Goal: Task Accomplishment & Management: Use online tool/utility

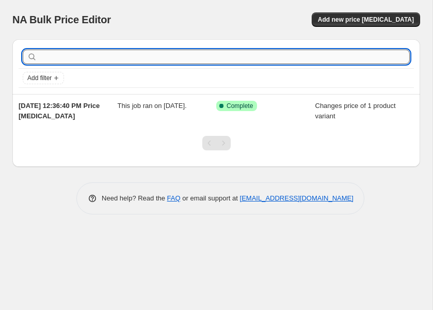
click at [60, 56] on input "text" at bounding box center [224, 57] width 370 height 14
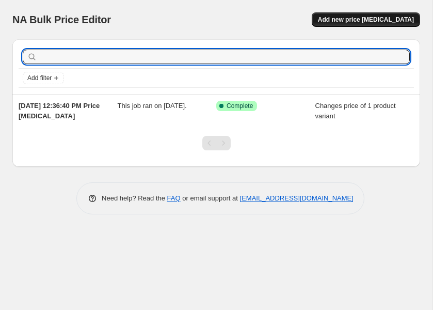
click at [353, 16] on span "Add new price [MEDICAL_DATA]" at bounding box center [366, 19] width 96 height 8
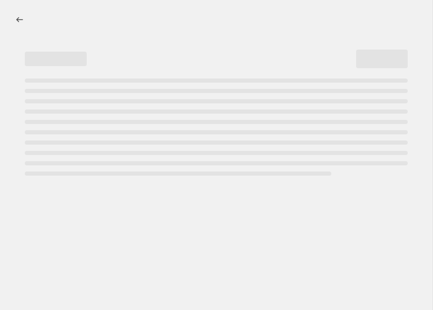
select select "percentage"
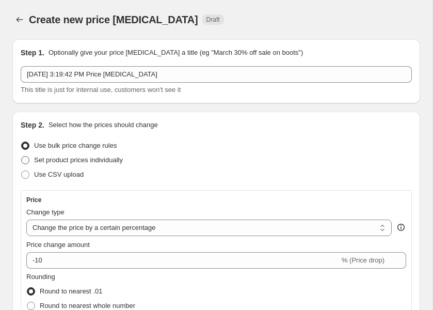
click at [28, 158] on span at bounding box center [25, 160] width 8 height 8
click at [22, 156] on input "Set product prices individually" at bounding box center [21, 156] width 1 height 1
radio input "true"
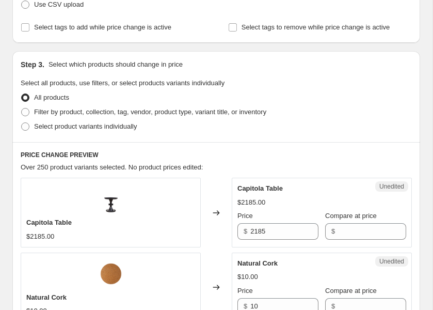
scroll to position [171, 0]
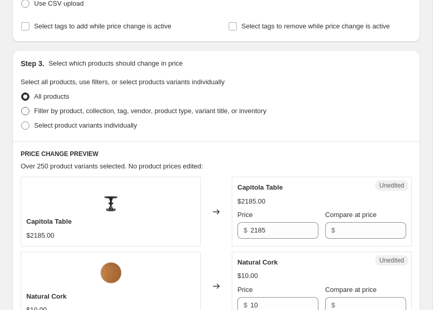
click at [24, 112] on span at bounding box center [25, 111] width 8 height 8
click at [22, 107] on input "Filter by product, collection, tag, vendor, product type, variant title, or inv…" at bounding box center [21, 107] width 1 height 1
radio input "true"
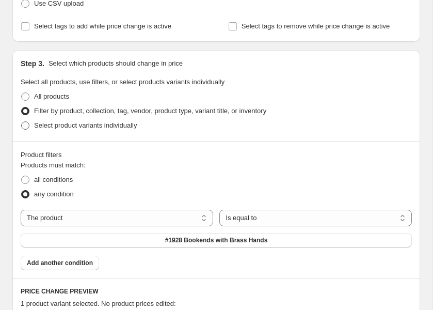
click at [27, 125] on span at bounding box center [25, 125] width 8 height 8
click at [22, 122] on input "Select product variants individually" at bounding box center [21, 121] width 1 height 1
radio input "true"
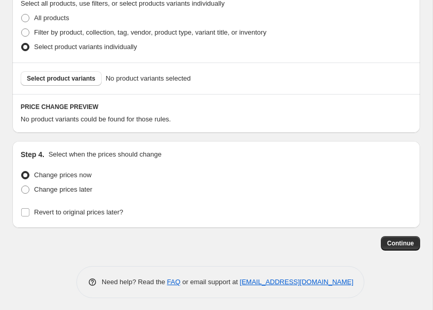
scroll to position [246, 0]
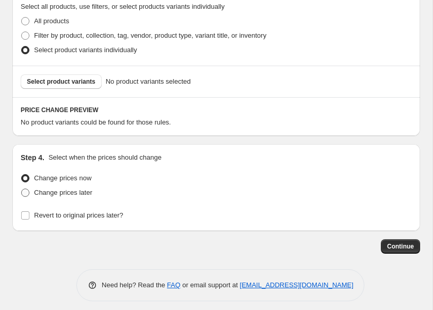
click at [26, 192] on span at bounding box center [25, 192] width 8 height 8
click at [22, 189] on input "Change prices later" at bounding box center [21, 188] width 1 height 1
radio input "true"
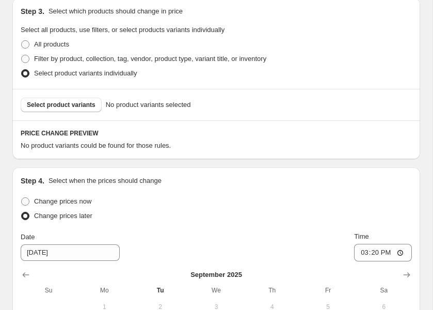
scroll to position [215, 0]
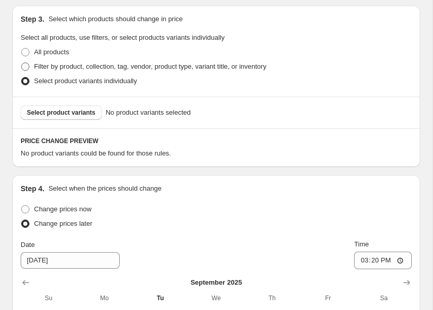
click at [22, 68] on span at bounding box center [25, 66] width 8 height 8
click at [22, 63] on input "Filter by product, collection, tag, vendor, product type, variant title, or inv…" at bounding box center [21, 62] width 1 height 1
radio input "true"
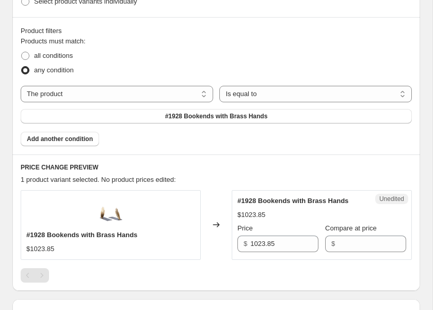
scroll to position [293, 0]
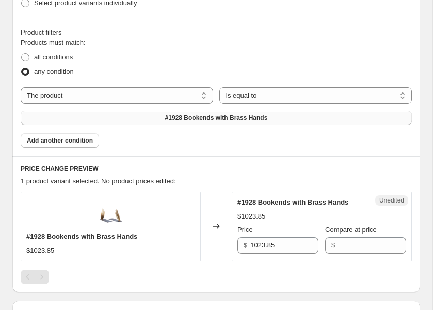
click at [84, 119] on button "#1928 Bookends with Brass Hands" at bounding box center [216, 117] width 391 height 14
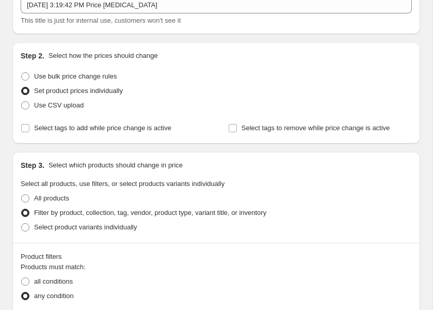
scroll to position [66, 0]
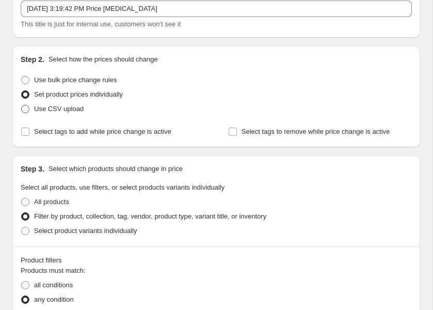
click at [22, 110] on span at bounding box center [25, 109] width 8 height 8
click at [22, 105] on input "Use CSV upload" at bounding box center [21, 105] width 1 height 1
radio input "true"
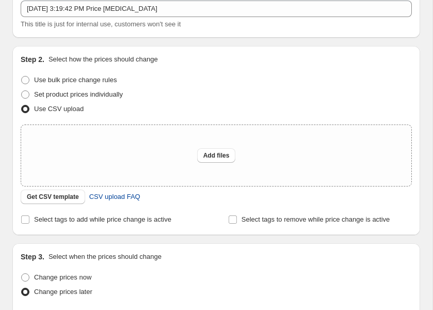
click at [114, 195] on span "CSV upload FAQ" at bounding box center [114, 196] width 51 height 10
click at [26, 90] on span at bounding box center [25, 94] width 8 height 8
click at [22, 90] on input "Set product prices individually" at bounding box center [21, 90] width 1 height 1
radio input "true"
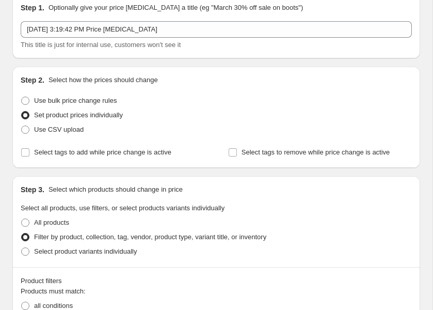
scroll to position [44, 0]
click at [24, 100] on span at bounding box center [25, 101] width 8 height 8
click at [22, 98] on input "Use bulk price change rules" at bounding box center [21, 97] width 1 height 1
radio input "true"
select select "percentage"
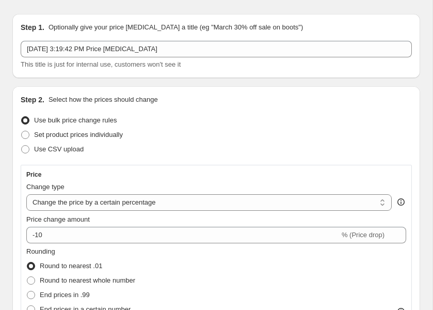
scroll to position [25, 0]
drag, startPoint x: 52, startPoint y: 100, endPoint x: 171, endPoint y: 98, distance: 119.2
click at [171, 98] on div "Step 2. Select how the prices should change" at bounding box center [216, 100] width 391 height 10
drag, startPoint x: 165, startPoint y: 100, endPoint x: 50, endPoint y: 92, distance: 115.8
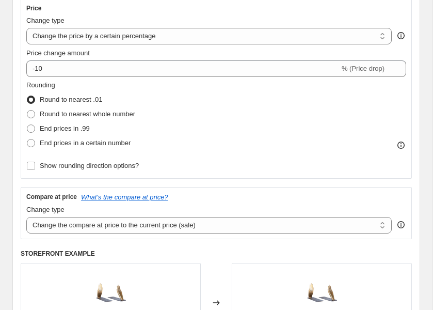
scroll to position [192, 0]
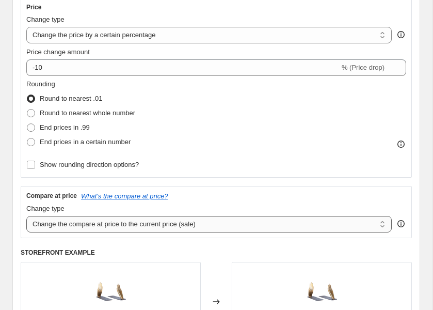
click at [106, 231] on select "Change the compare at price to the current price (sale) Change the compare at p…" at bounding box center [208, 224] width 365 height 17
click at [26, 216] on select "Change the compare at price to the current price (sale) Change the compare at p…" at bounding box center [208, 224] width 365 height 17
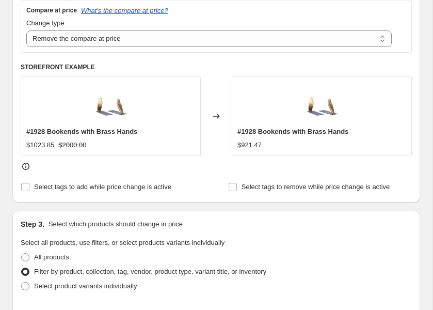
scroll to position [377, 0]
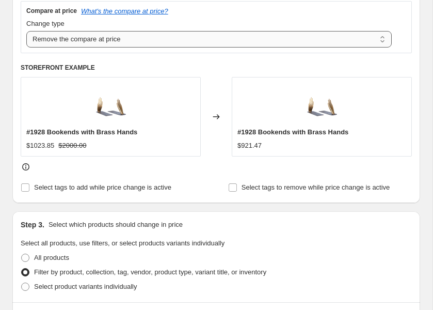
click at [182, 42] on select "Change the compare at price to the current price (sale) Change the compare at p…" at bounding box center [208, 39] width 365 height 17
click at [26, 31] on select "Change the compare at price to the current price (sale) Change the compare at p…" at bounding box center [208, 39] width 365 height 17
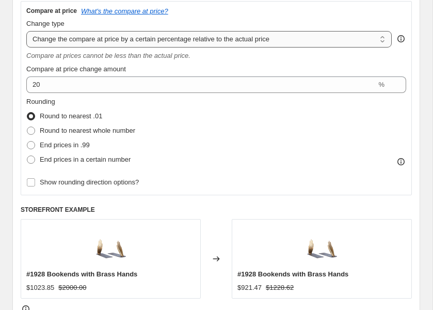
click at [164, 37] on select "Change the compare at price to the current price (sale) Change the compare at p…" at bounding box center [208, 39] width 365 height 17
click at [26, 31] on select "Change the compare at price to the current price (sale) Change the compare at p…" at bounding box center [208, 39] width 365 height 17
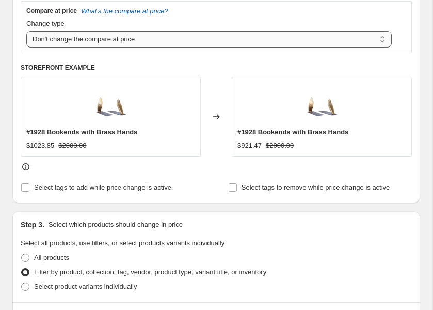
click at [149, 37] on select "Change the compare at price to the current price (sale) Change the compare at p…" at bounding box center [208, 39] width 365 height 17
select select "remove"
click at [26, 31] on select "Change the compare at price to the current price (sale) Change the compare at p…" at bounding box center [208, 39] width 365 height 17
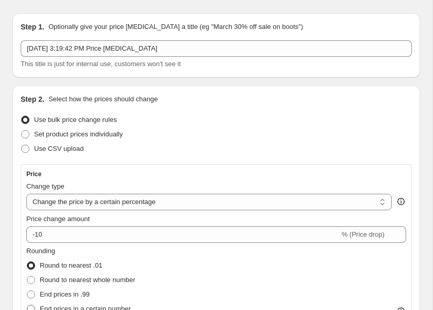
scroll to position [0, 0]
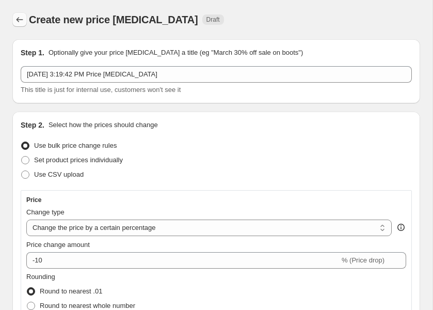
click at [23, 21] on icon "Price change jobs" at bounding box center [19, 19] width 10 height 10
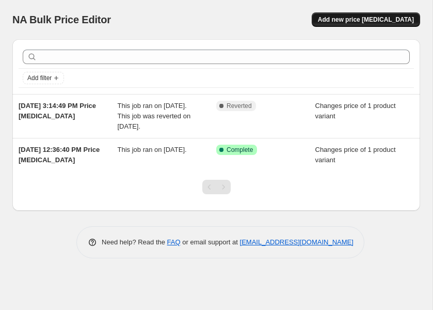
click at [348, 19] on span "Add new price [MEDICAL_DATA]" at bounding box center [366, 19] width 96 height 8
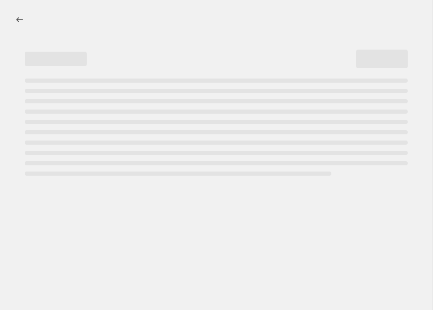
select select "percentage"
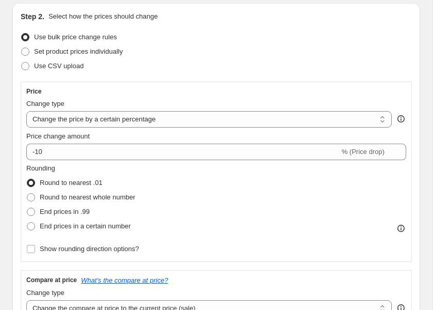
scroll to position [100, 0]
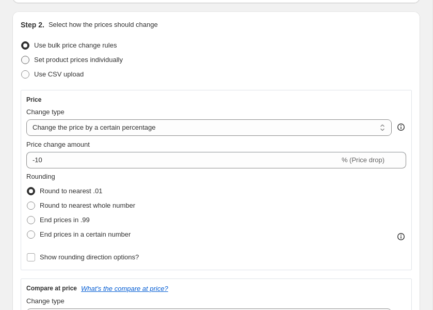
click at [27, 62] on span at bounding box center [25, 60] width 8 height 8
click at [22, 56] on input "Set product prices individually" at bounding box center [21, 56] width 1 height 1
radio input "true"
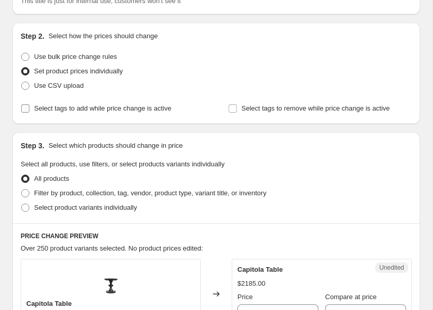
scroll to position [87, 0]
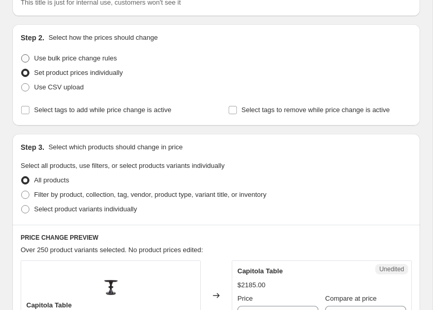
click at [25, 58] on span at bounding box center [25, 58] width 8 height 8
click at [22, 55] on input "Use bulk price change rules" at bounding box center [21, 54] width 1 height 1
radio input "true"
select select "percentage"
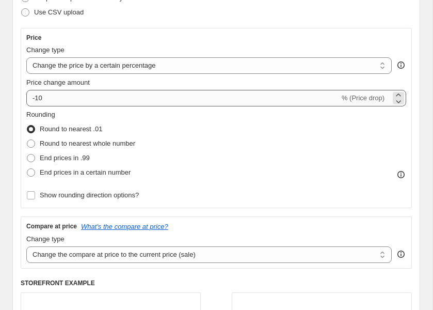
scroll to position [165, 0]
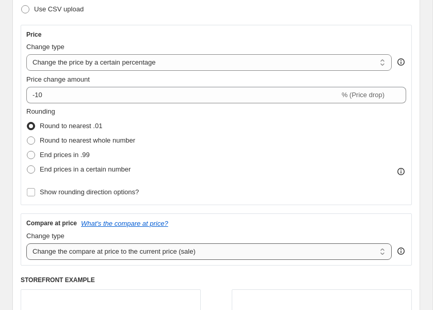
click at [127, 250] on select "Change the compare at price to the current price (sale) Change the compare at p…" at bounding box center [208, 251] width 365 height 17
click at [385, 61] on select "Change the price to a certain amount Change the price by a certain amount Chang…" at bounding box center [208, 62] width 365 height 17
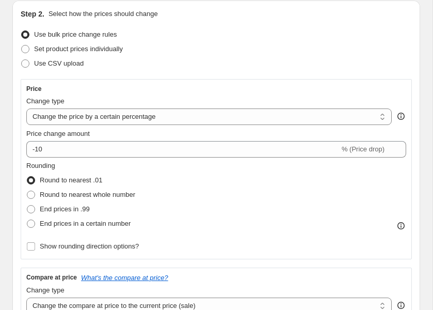
scroll to position [107, 0]
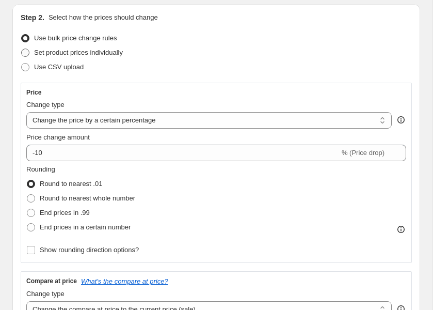
click at [29, 53] on span at bounding box center [25, 52] width 9 height 9
click at [22, 49] on input "Set product prices individually" at bounding box center [21, 48] width 1 height 1
radio input "true"
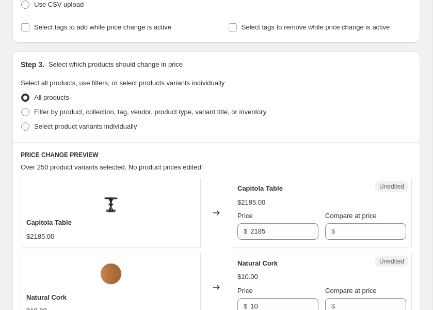
scroll to position [175, 0]
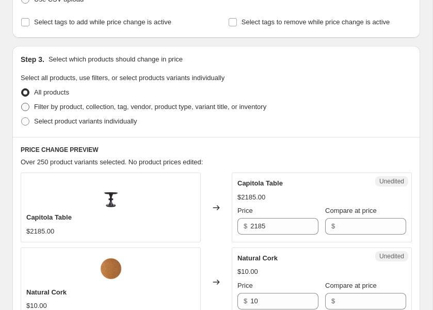
click at [28, 106] on span at bounding box center [25, 107] width 8 height 8
click at [22, 103] on input "Filter by product, collection, tag, vendor, product type, variant title, or inv…" at bounding box center [21, 103] width 1 height 1
radio input "true"
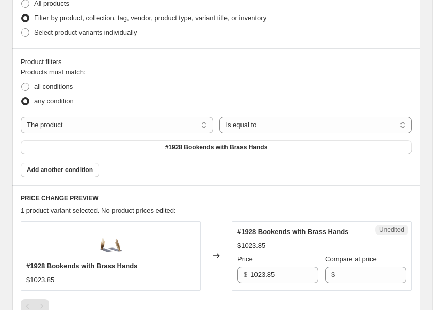
scroll to position [264, 0]
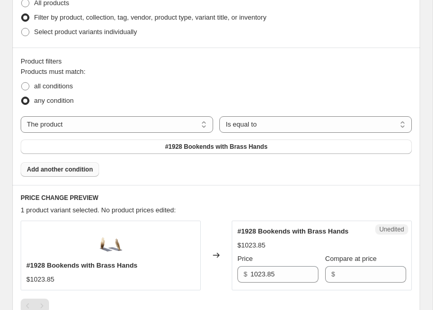
click at [59, 168] on span "Add another condition" at bounding box center [60, 169] width 66 height 8
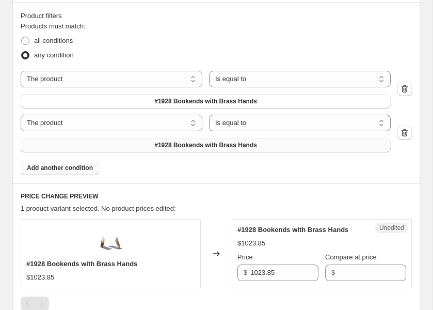
scroll to position [312, 0]
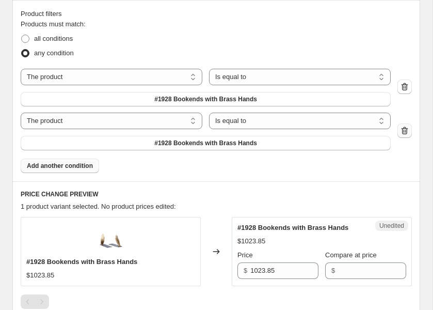
click at [403, 133] on icon "button" at bounding box center [404, 130] width 10 height 10
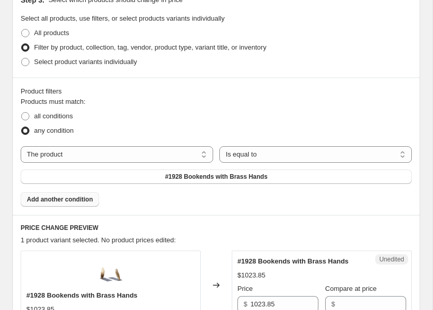
scroll to position [226, 0]
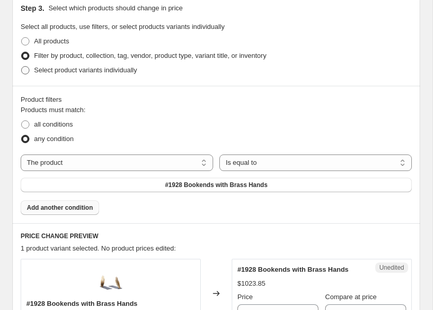
click at [29, 69] on span at bounding box center [25, 70] width 8 height 8
click at [22, 67] on input "Select product variants individually" at bounding box center [21, 66] width 1 height 1
radio input "true"
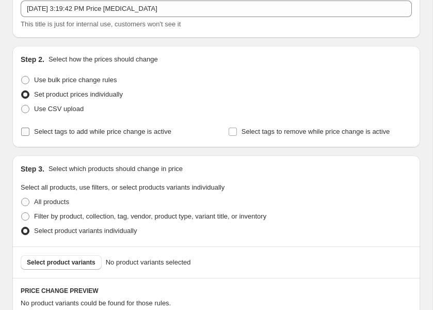
scroll to position [65, 0]
click at [22, 132] on input "Select tags to add while price change is active" at bounding box center [25, 132] width 8 height 8
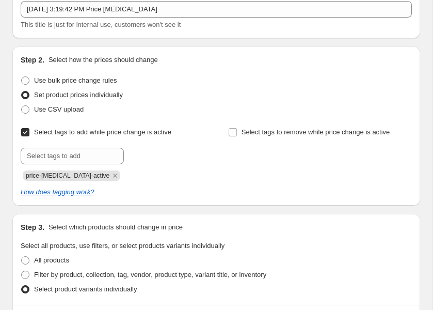
click at [22, 132] on input "Select tags to add while price change is active" at bounding box center [25, 132] width 8 height 8
checkbox input "false"
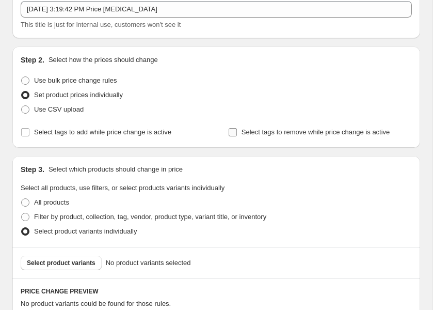
click at [232, 133] on input "Select tags to remove while price change is active" at bounding box center [233, 132] width 8 height 8
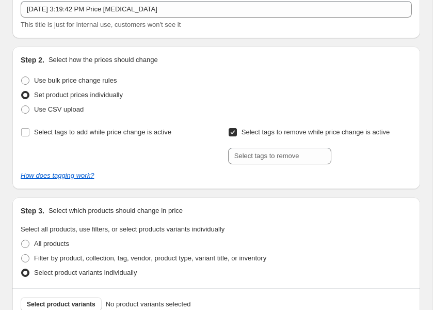
click at [232, 133] on input "Select tags to remove while price change is active" at bounding box center [233, 132] width 8 height 8
checkbox input "false"
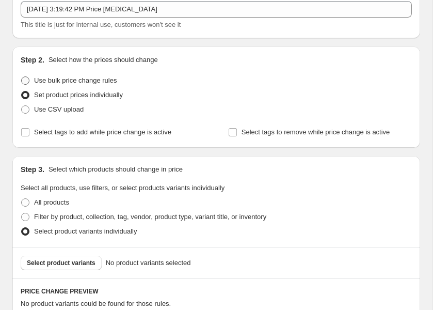
click at [28, 83] on span at bounding box center [25, 80] width 8 height 8
click at [22, 77] on input "Use bulk price change rules" at bounding box center [21, 76] width 1 height 1
radio input "true"
select select "percentage"
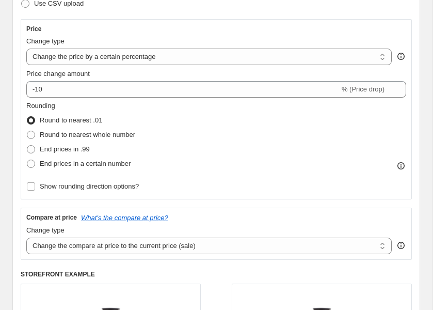
scroll to position [177, 0]
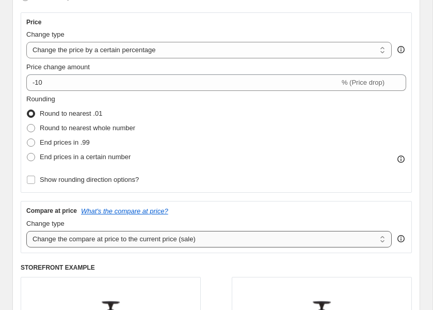
click at [260, 236] on select "Change the compare at price to the current price (sale) Change the compare at p…" at bounding box center [208, 239] width 365 height 17
select select "remove"
click at [26, 231] on select "Change the compare at price to the current price (sale) Change the compare at p…" at bounding box center [208, 239] width 365 height 17
click at [187, 46] on select "Change the price to a certain amount Change the price by a certain amount Chang…" at bounding box center [208, 50] width 365 height 17
